Goal: Communication & Community: Share content

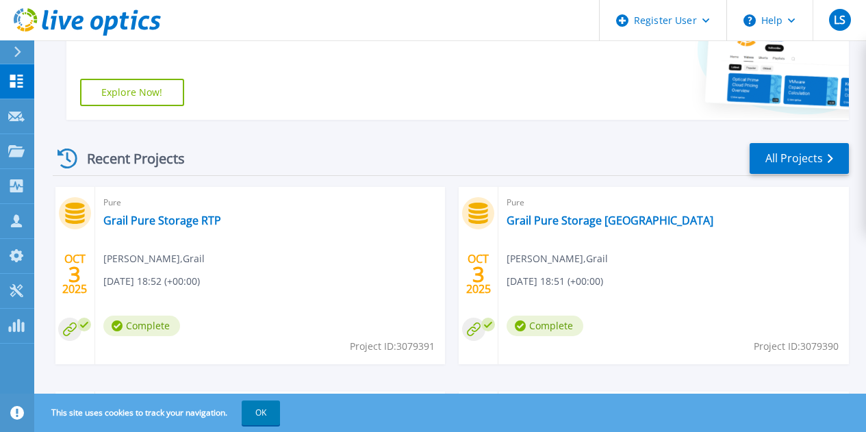
scroll to position [289, 0]
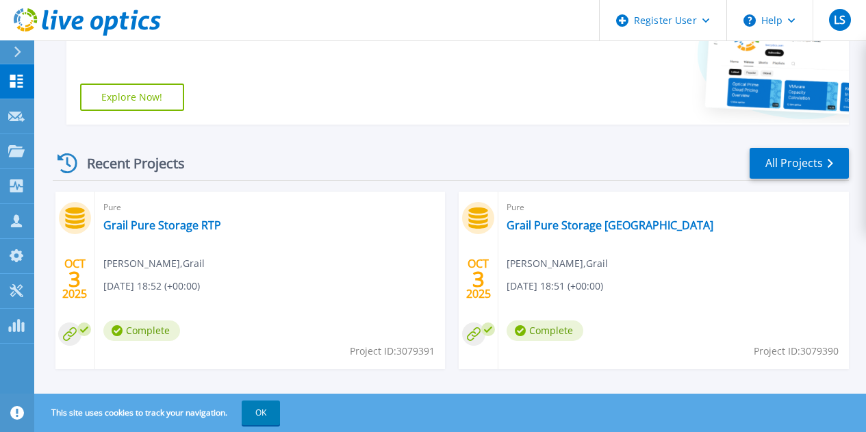
click at [507, 268] on span "[PERSON_NAME] , Grail" at bounding box center [557, 263] width 101 height 15
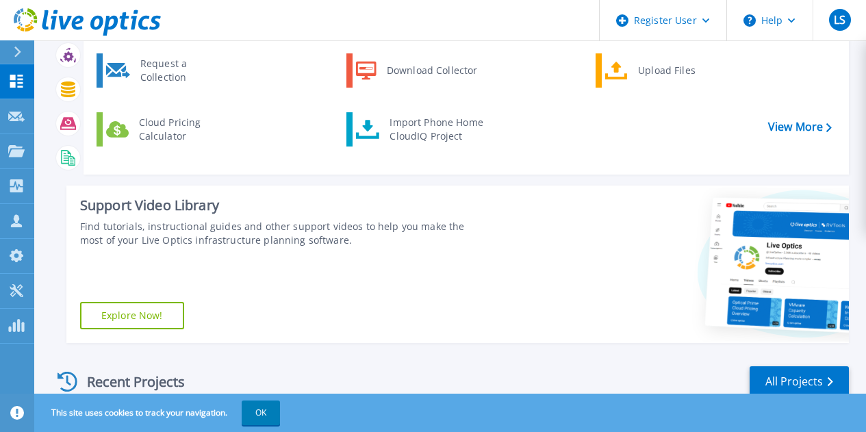
scroll to position [0, 0]
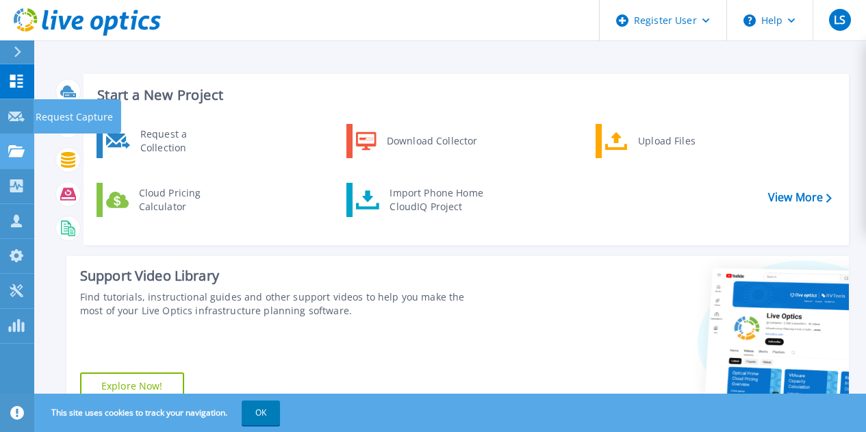
click at [14, 148] on icon at bounding box center [16, 151] width 16 height 12
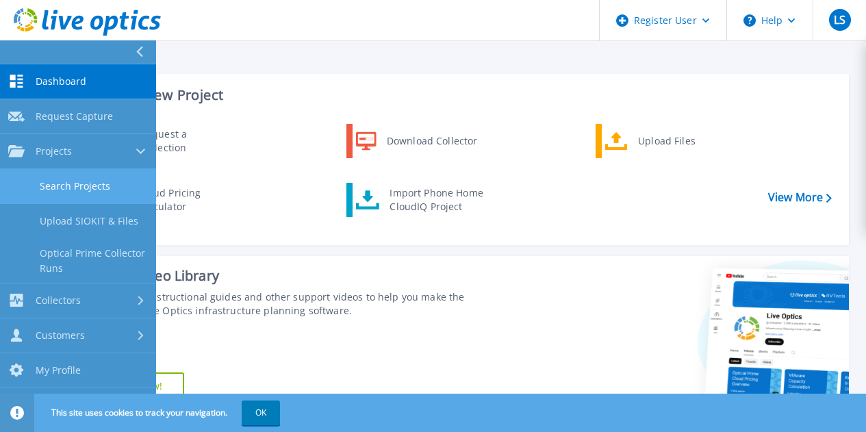
click at [83, 182] on link "Search Projects" at bounding box center [78, 186] width 156 height 35
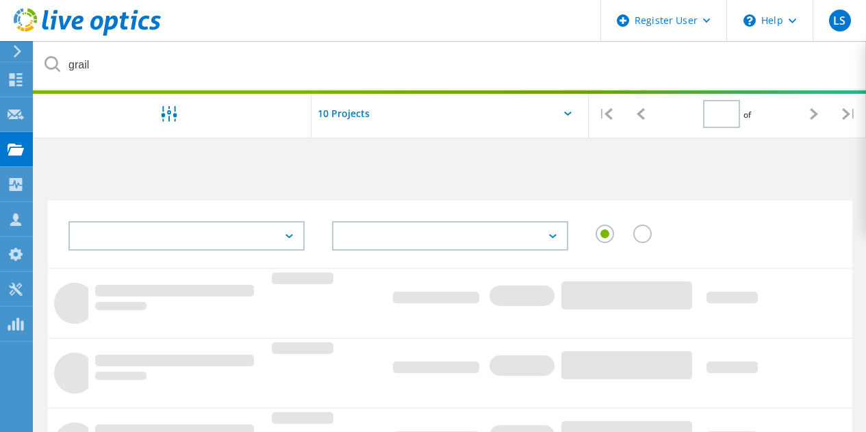
type input "1"
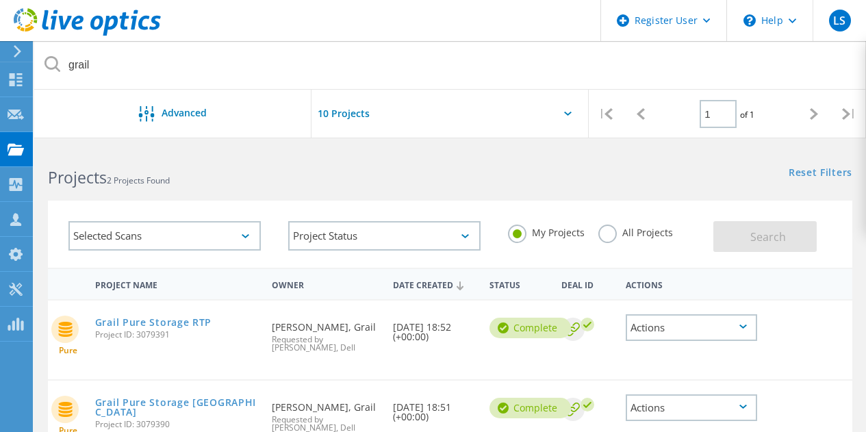
click at [600, 233] on label "All Projects" at bounding box center [635, 231] width 75 height 13
click at [0, 0] on input "All Projects" at bounding box center [0, 0] width 0 height 0
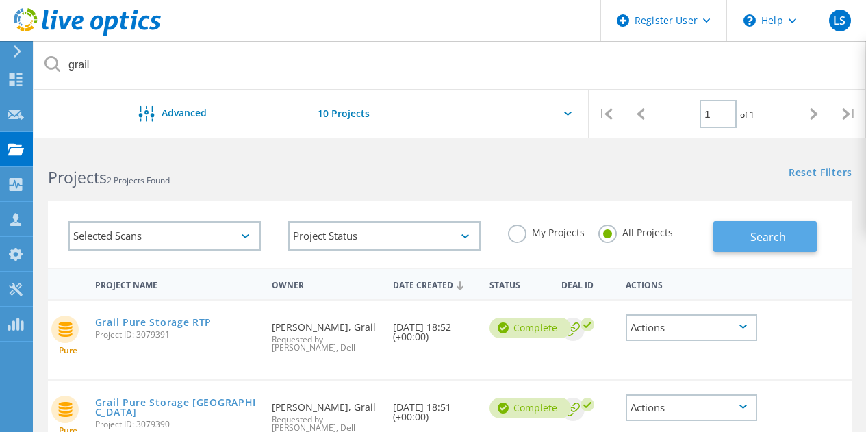
click at [760, 235] on span "Search" at bounding box center [768, 236] width 36 height 15
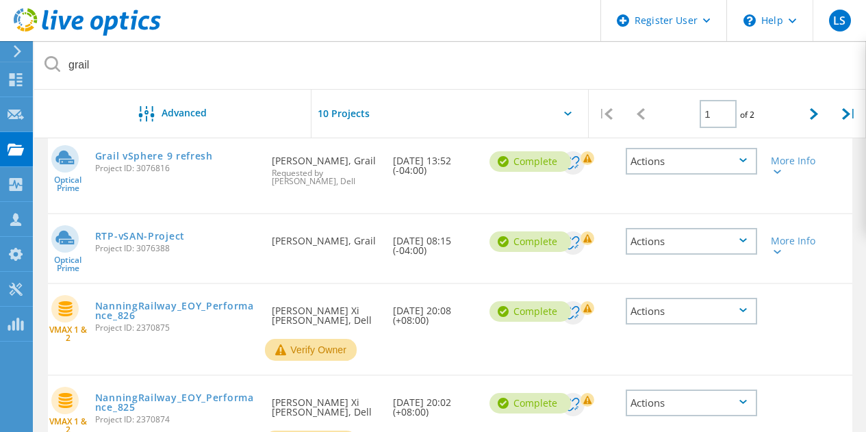
scroll to position [488, 0]
click at [191, 162] on link "Grail vSphere 9 refresh" at bounding box center [154, 157] width 118 height 10
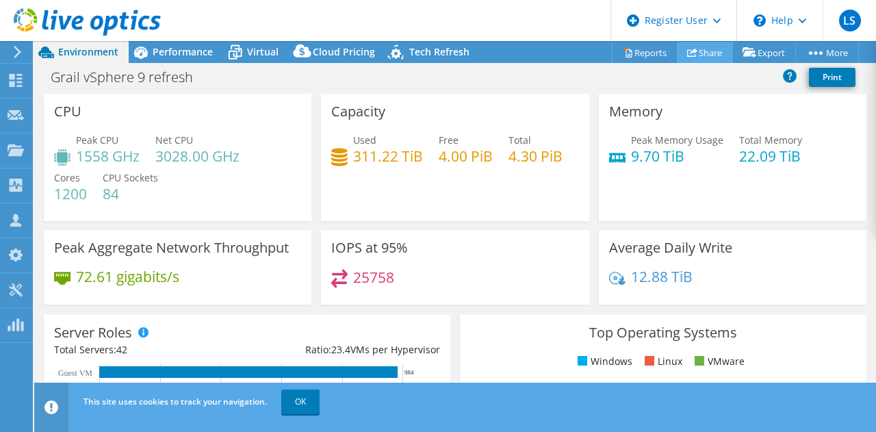
click at [702, 52] on link "Share" at bounding box center [705, 52] width 56 height 21
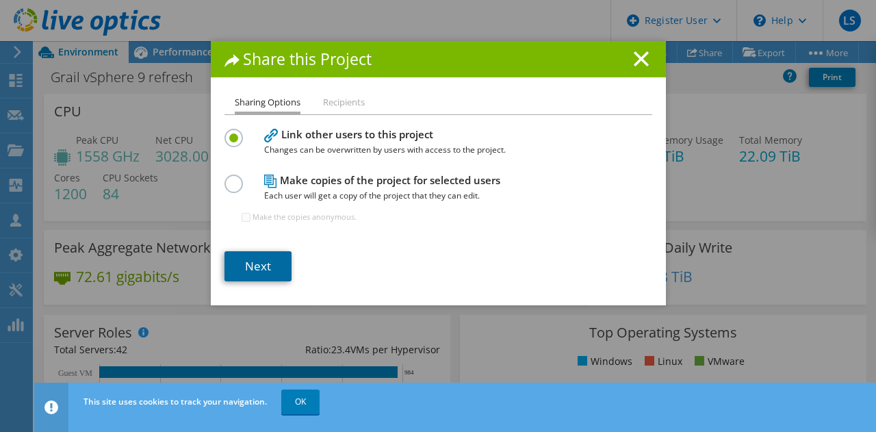
click at [257, 272] on link "Next" at bounding box center [258, 266] width 67 height 30
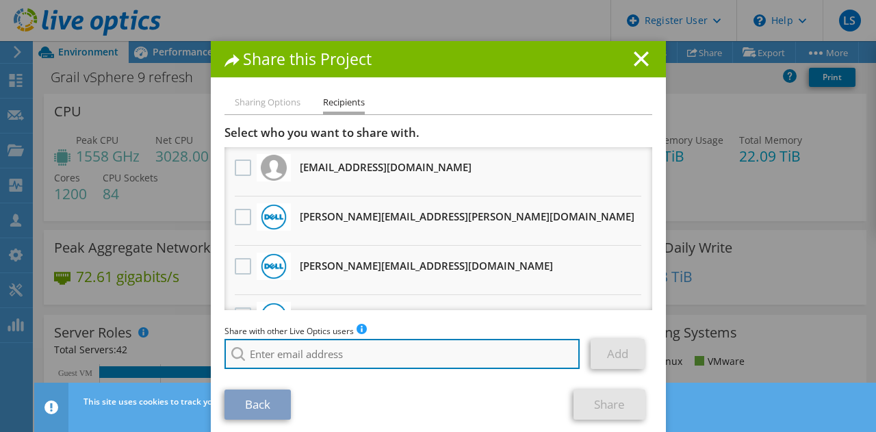
click at [285, 359] on input "search" at bounding box center [403, 354] width 356 height 30
type input "y"
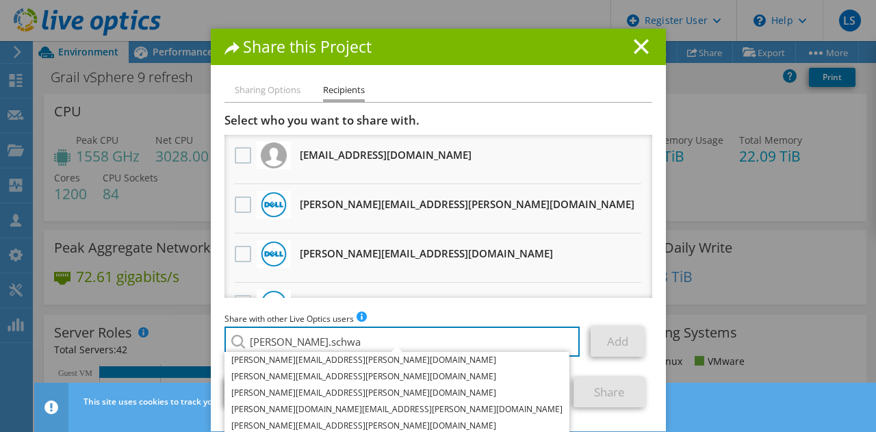
scroll to position [15, 0]
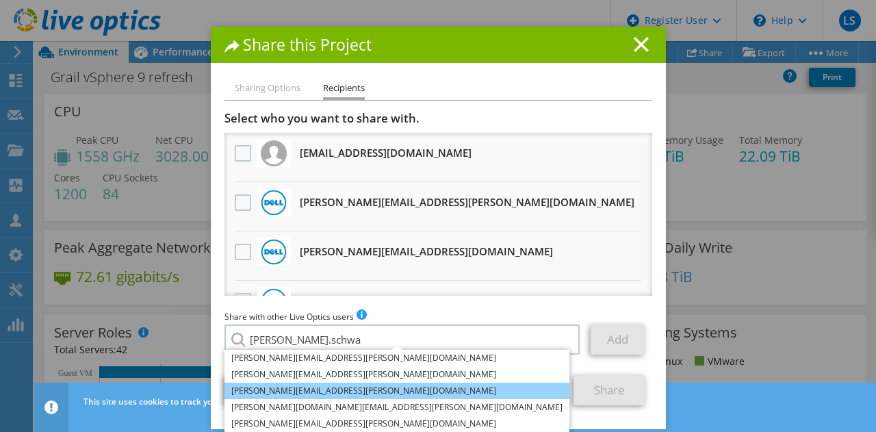
click at [329, 385] on li "[PERSON_NAME][EMAIL_ADDRESS][PERSON_NAME][DOMAIN_NAME]" at bounding box center [397, 391] width 345 height 16
type input "[PERSON_NAME][EMAIL_ADDRESS][PERSON_NAME][DOMAIN_NAME]"
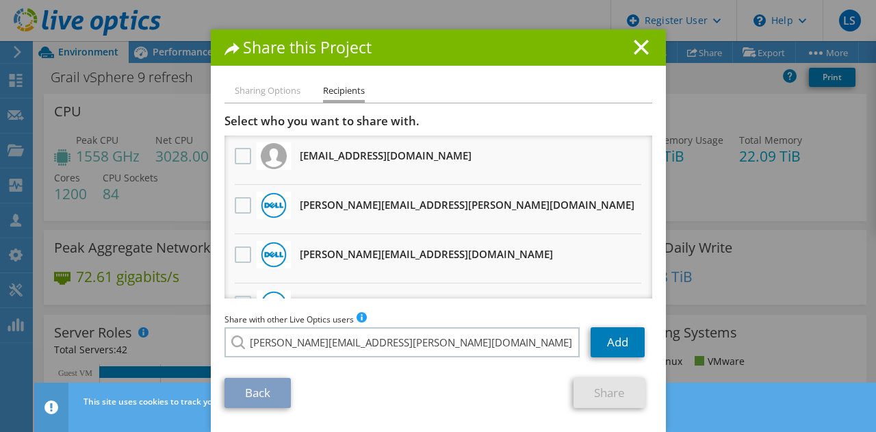
scroll to position [12, 0]
click at [610, 350] on link "Add" at bounding box center [618, 342] width 54 height 30
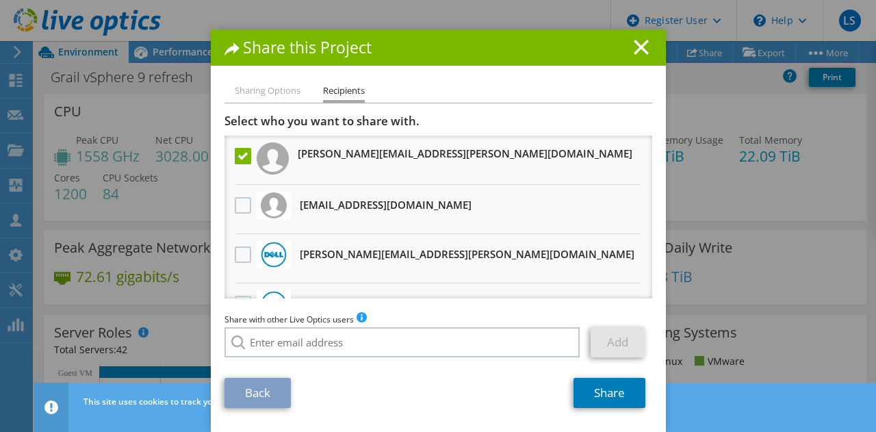
click at [602, 409] on div "Sharing Options Recipients Link other users to this project Changes can be over…" at bounding box center [438, 257] width 455 height 349
click at [613, 391] on link "Share" at bounding box center [610, 393] width 72 height 30
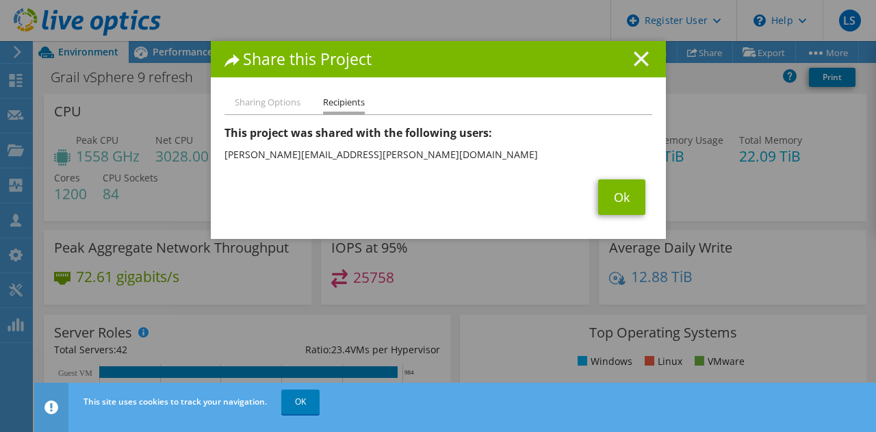
click at [635, 59] on line at bounding box center [642, 59] width 14 height 14
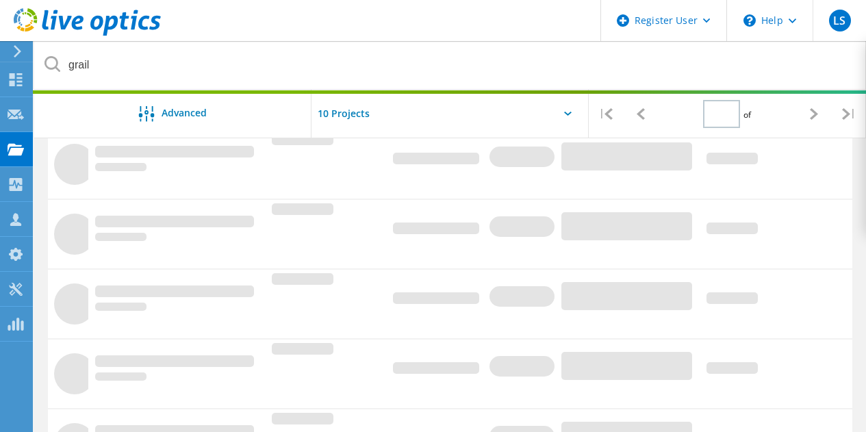
type input "1"
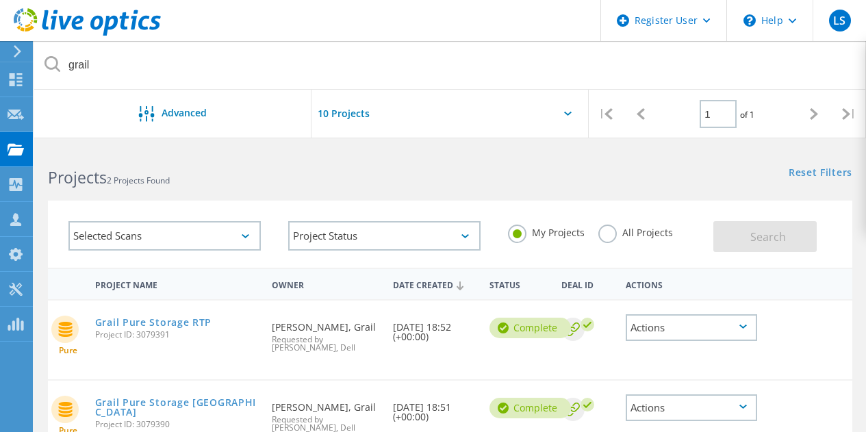
click at [611, 233] on label "All Projects" at bounding box center [635, 231] width 75 height 13
click at [0, 0] on input "All Projects" at bounding box center [0, 0] width 0 height 0
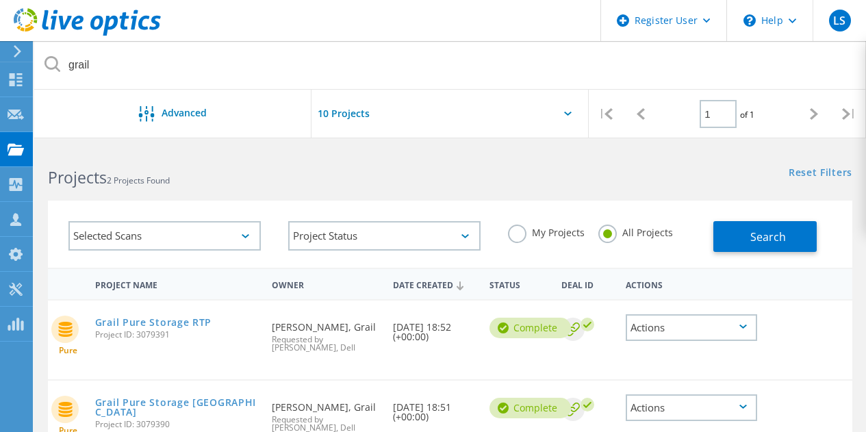
click at [770, 259] on div "Selected Scans Project Status In Progress Complete Published Anonymous Archived…" at bounding box center [450, 234] width 804 height 67
click at [756, 244] on button "Search" at bounding box center [764, 236] width 103 height 31
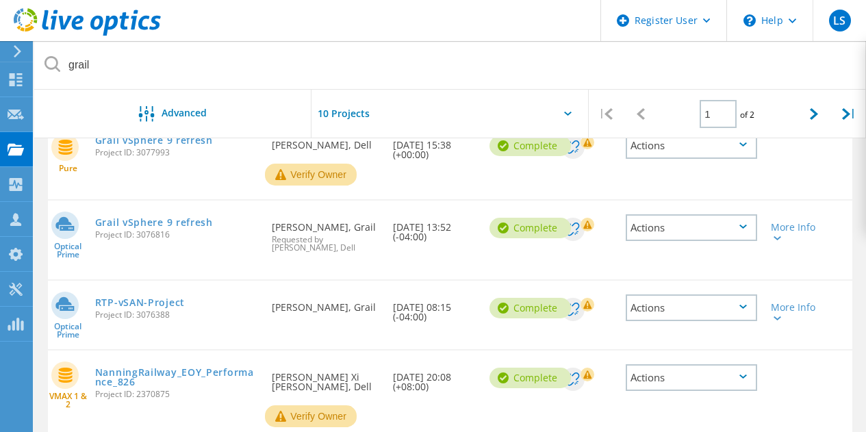
scroll to position [423, 0]
click at [157, 307] on link "RTP-vSAN-Project" at bounding box center [140, 302] width 90 height 10
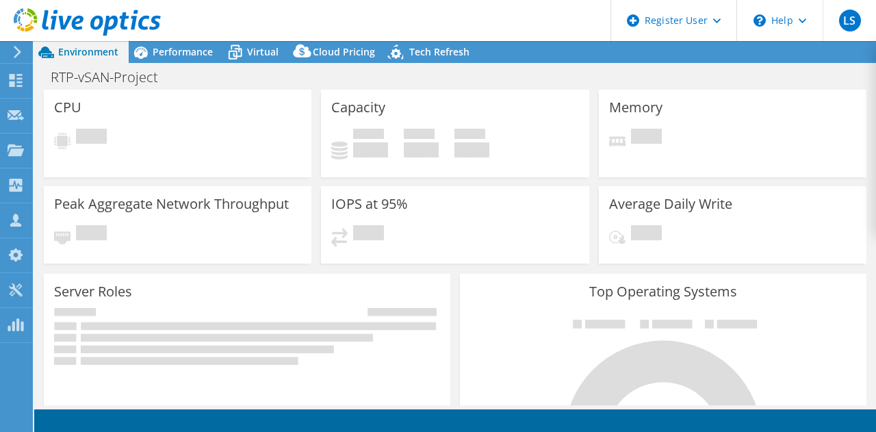
select select "USD"
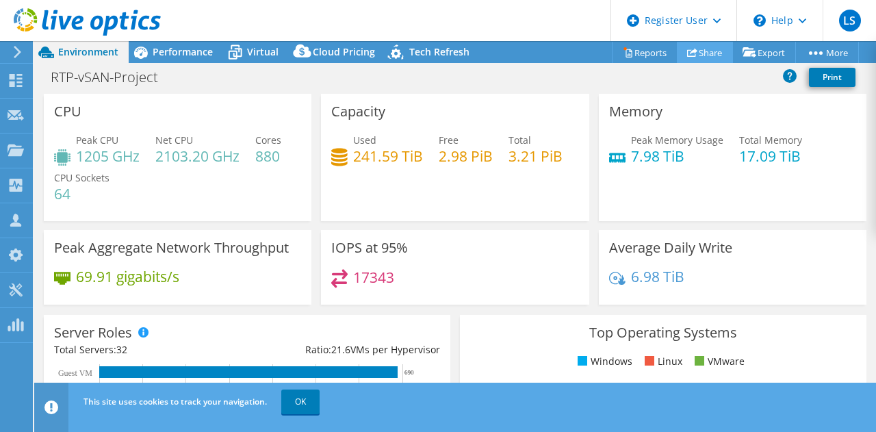
click at [695, 53] on link "Share" at bounding box center [705, 52] width 56 height 21
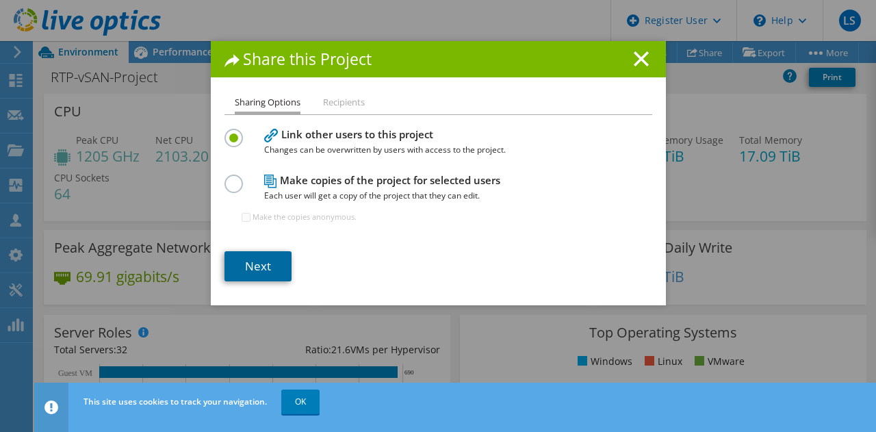
click at [257, 260] on link "Next" at bounding box center [258, 266] width 67 height 30
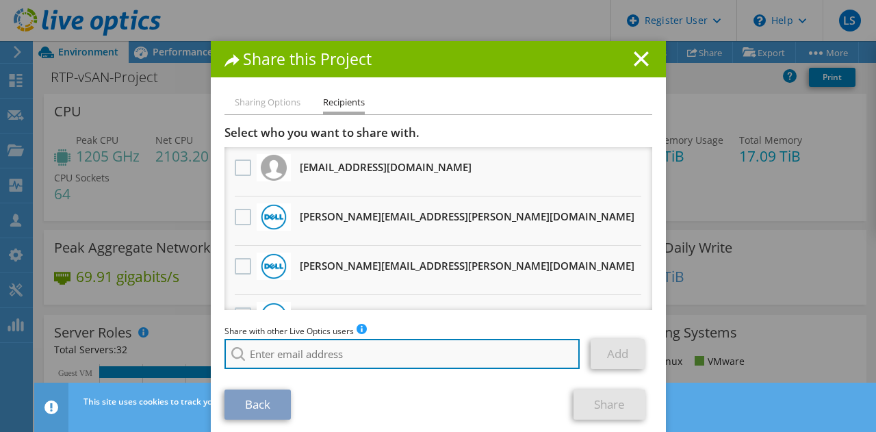
click at [307, 345] on input "search" at bounding box center [403, 354] width 356 height 30
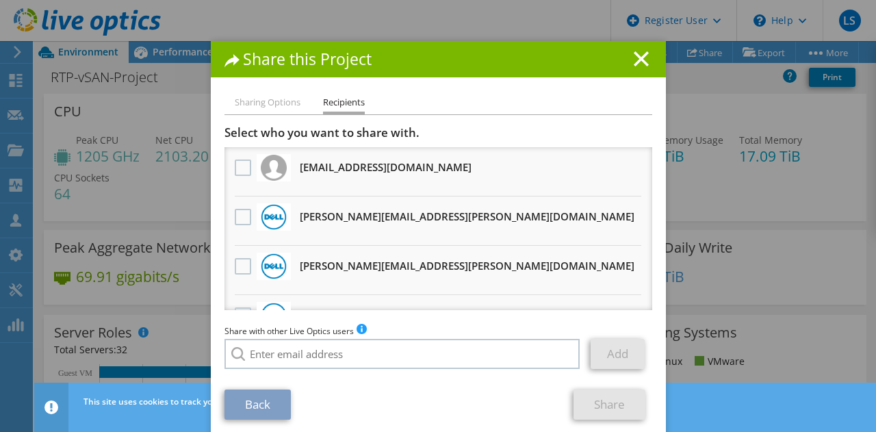
click at [235, 227] on div at bounding box center [242, 217] width 23 height 29
click at [235, 222] on label at bounding box center [245, 217] width 20 height 16
click at [0, 0] on input "checkbox" at bounding box center [0, 0] width 0 height 0
click at [620, 412] on link "Share" at bounding box center [610, 404] width 72 height 30
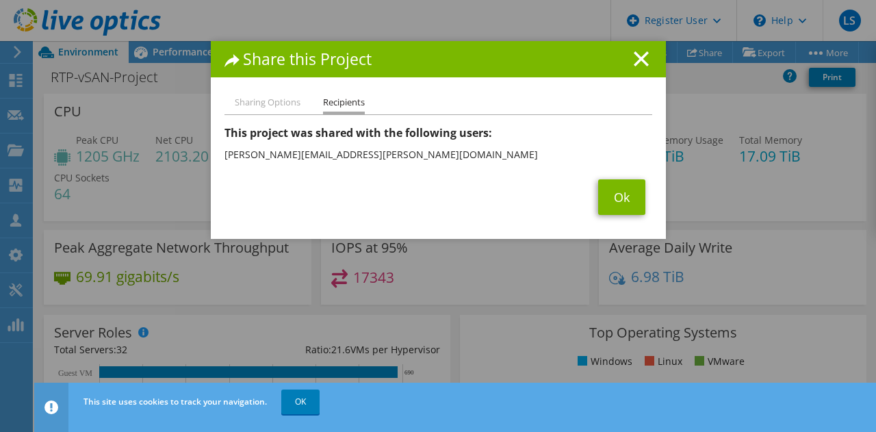
click at [636, 72] on div "Share this Project" at bounding box center [438, 59] width 455 height 36
click at [635, 68] on div "Share this Project" at bounding box center [438, 59] width 455 height 36
click at [635, 66] on icon at bounding box center [641, 58] width 15 height 15
